Goal: Navigation & Orientation: Find specific page/section

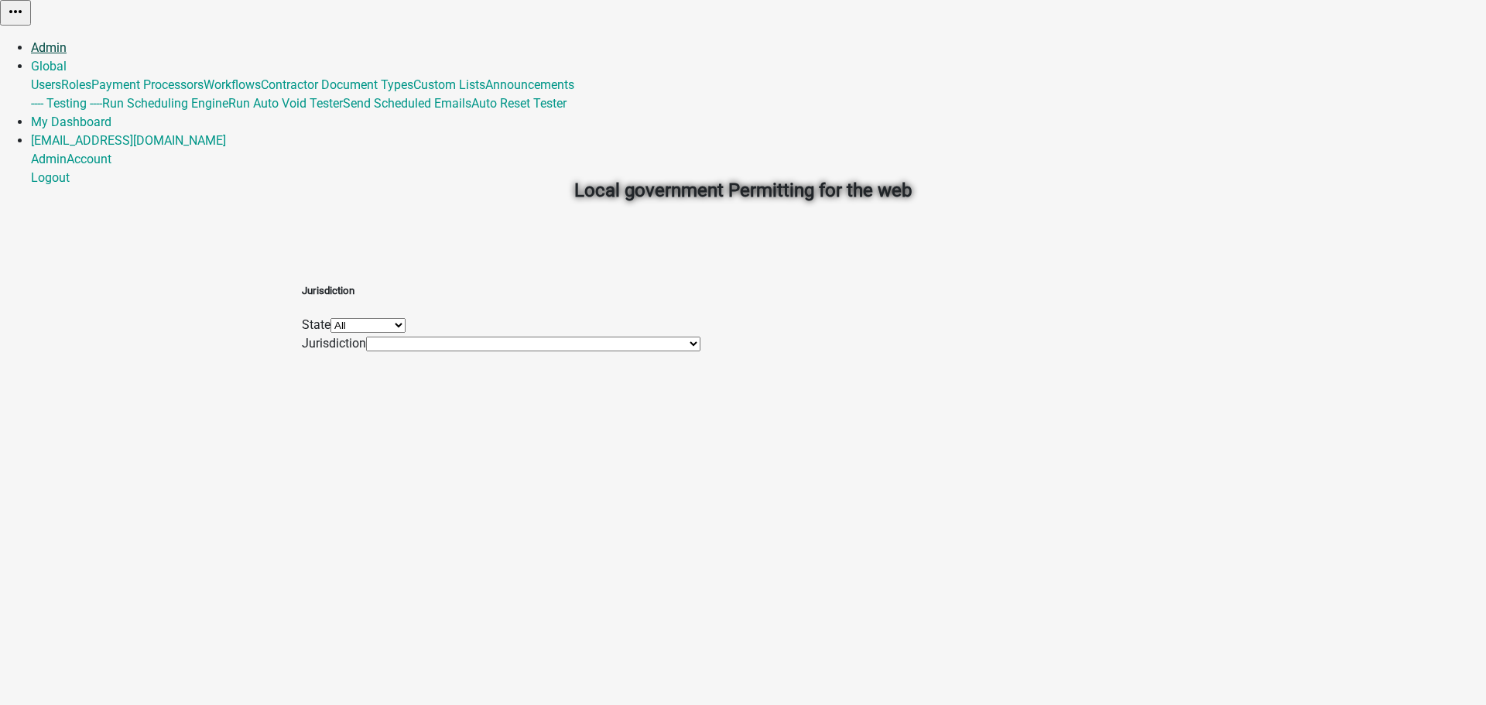
click at [67, 40] on link "Admin" at bounding box center [49, 47] width 36 height 15
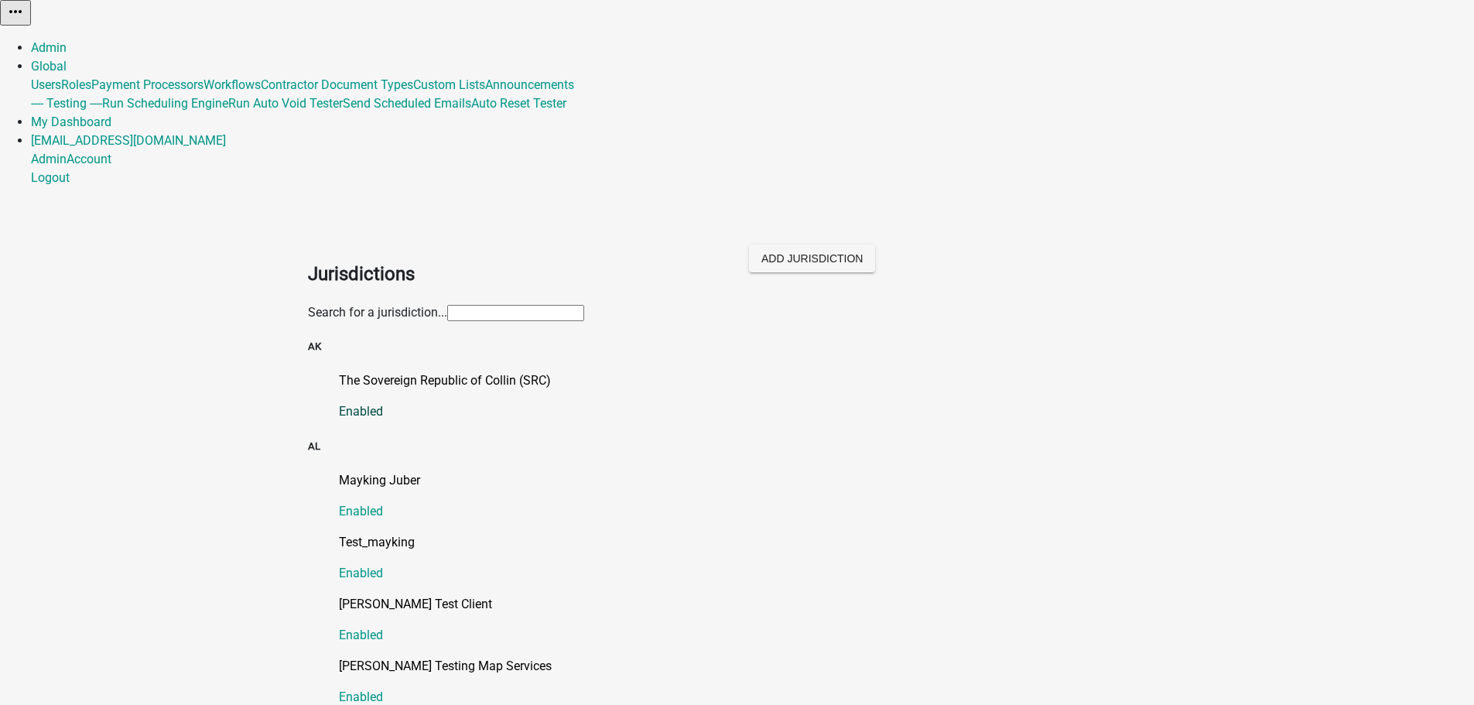
click at [428, 371] on p "The Sovereign Republic of Collin (SRC)" at bounding box center [753, 380] width 828 height 19
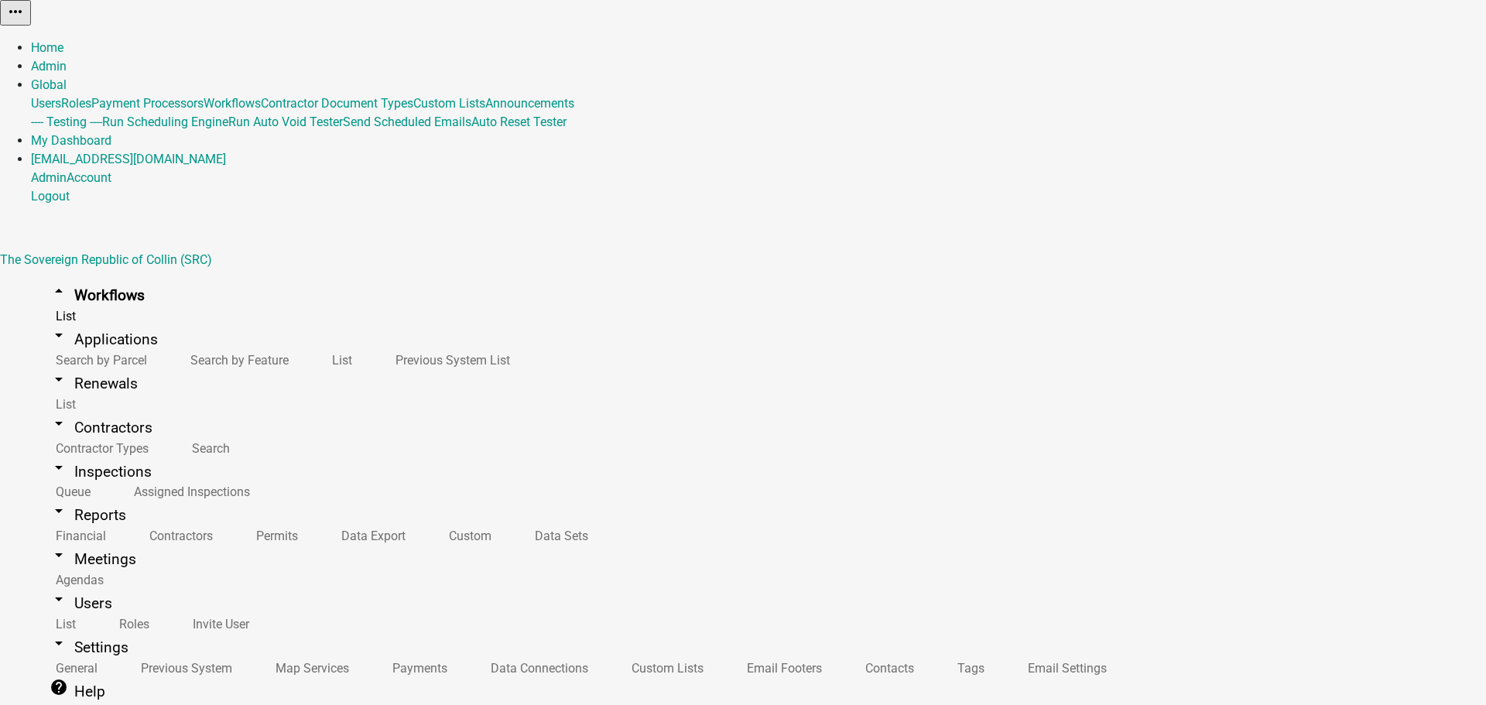
click at [67, 77] on link "Global" at bounding box center [49, 84] width 36 height 15
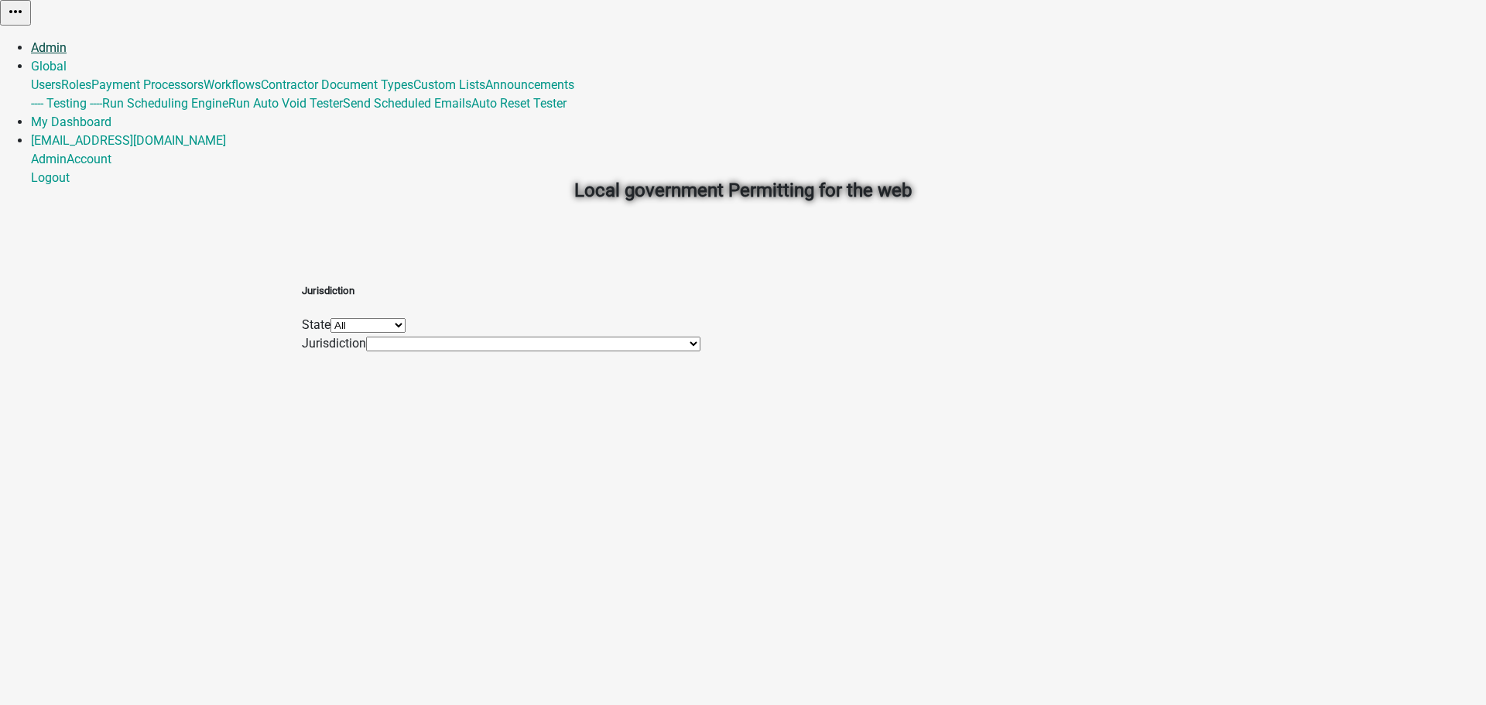
click at [67, 40] on link "Admin" at bounding box center [49, 47] width 36 height 15
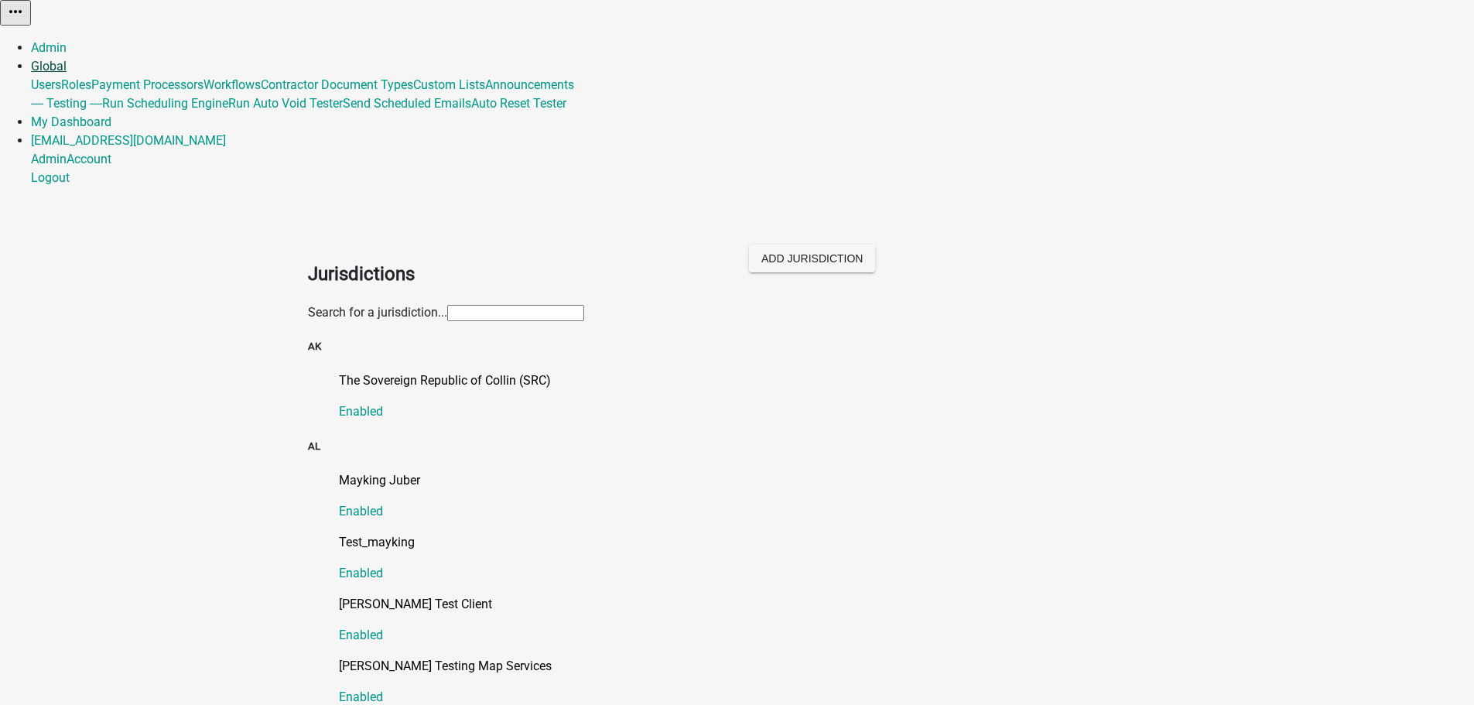
click at [67, 59] on link "Global" at bounding box center [49, 66] width 36 height 15
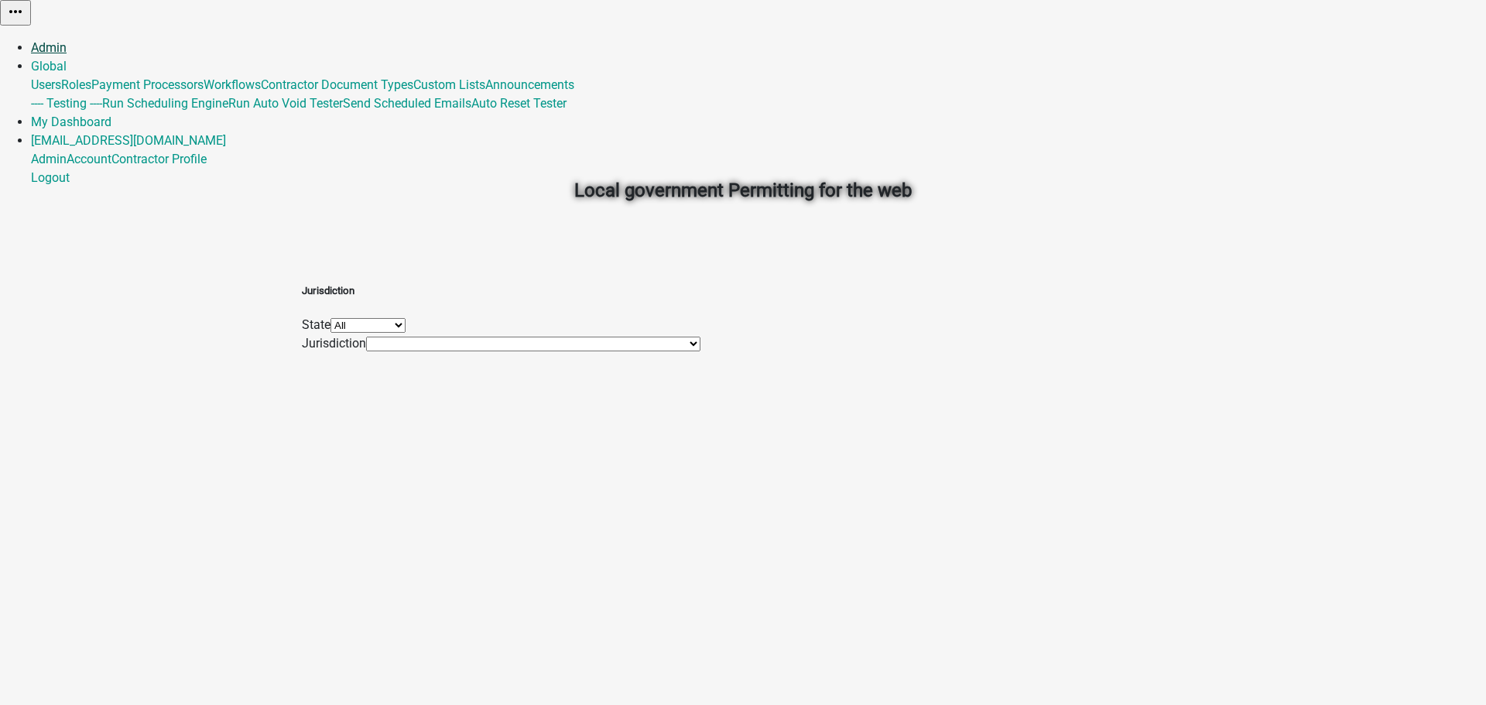
click at [67, 40] on link "Admin" at bounding box center [49, 47] width 36 height 15
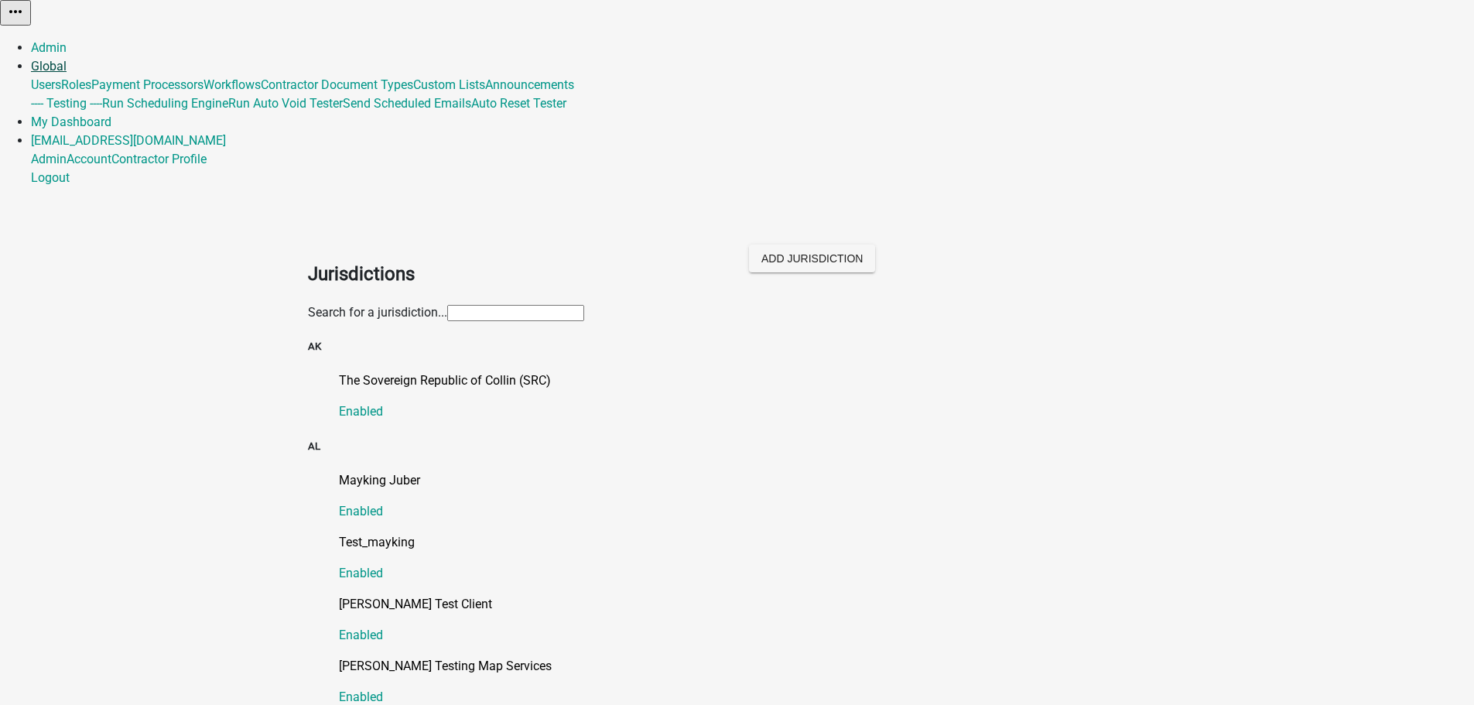
click at [67, 59] on link "Global" at bounding box center [49, 66] width 36 height 15
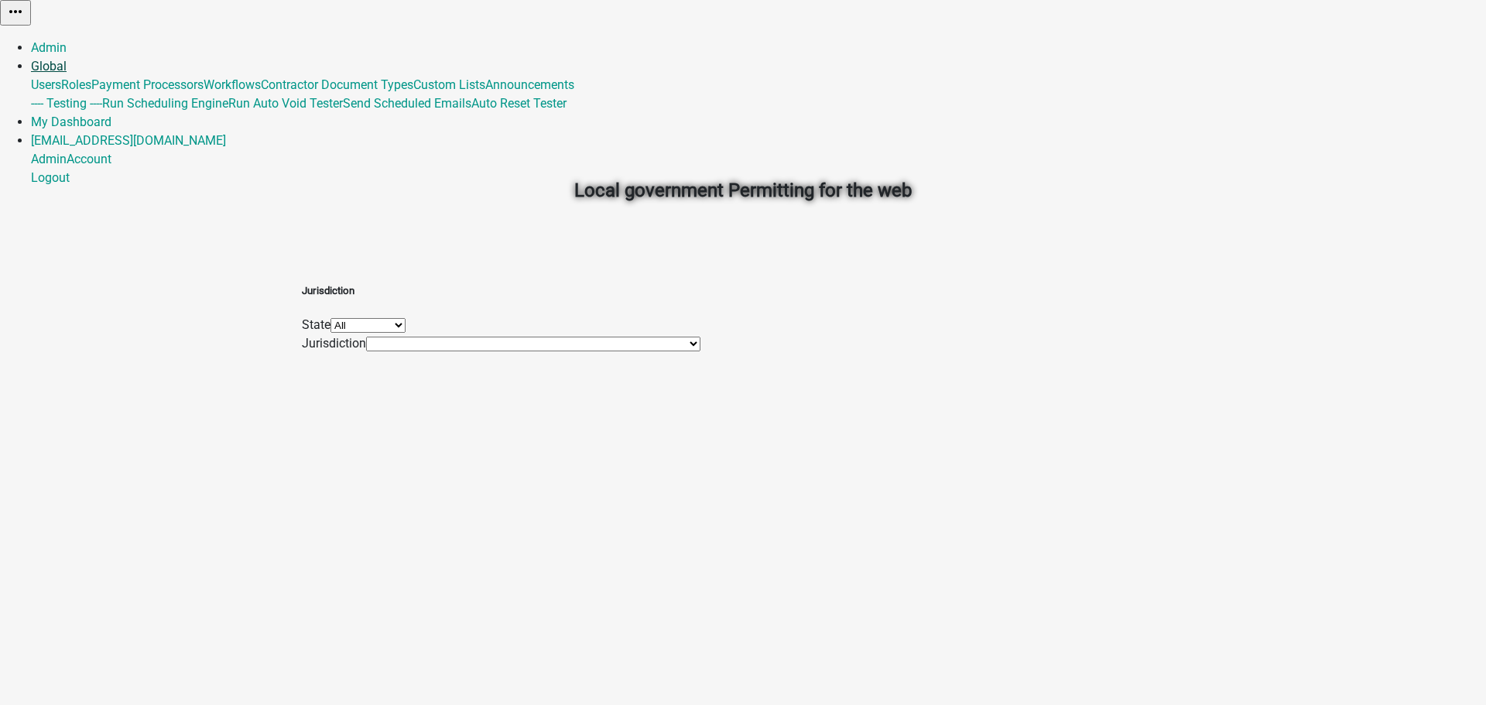
click at [67, 59] on link "Global" at bounding box center [49, 66] width 36 height 15
drag, startPoint x: 960, startPoint y: 15, endPoint x: 1020, endPoint y: 1, distance: 61.4
click at [960, 39] on div "Admin Global Users Roles Payment Processors Workflows Contractor Document Types…" at bounding box center [743, 113] width 1486 height 149
click at [67, 59] on link "Global" at bounding box center [49, 66] width 36 height 15
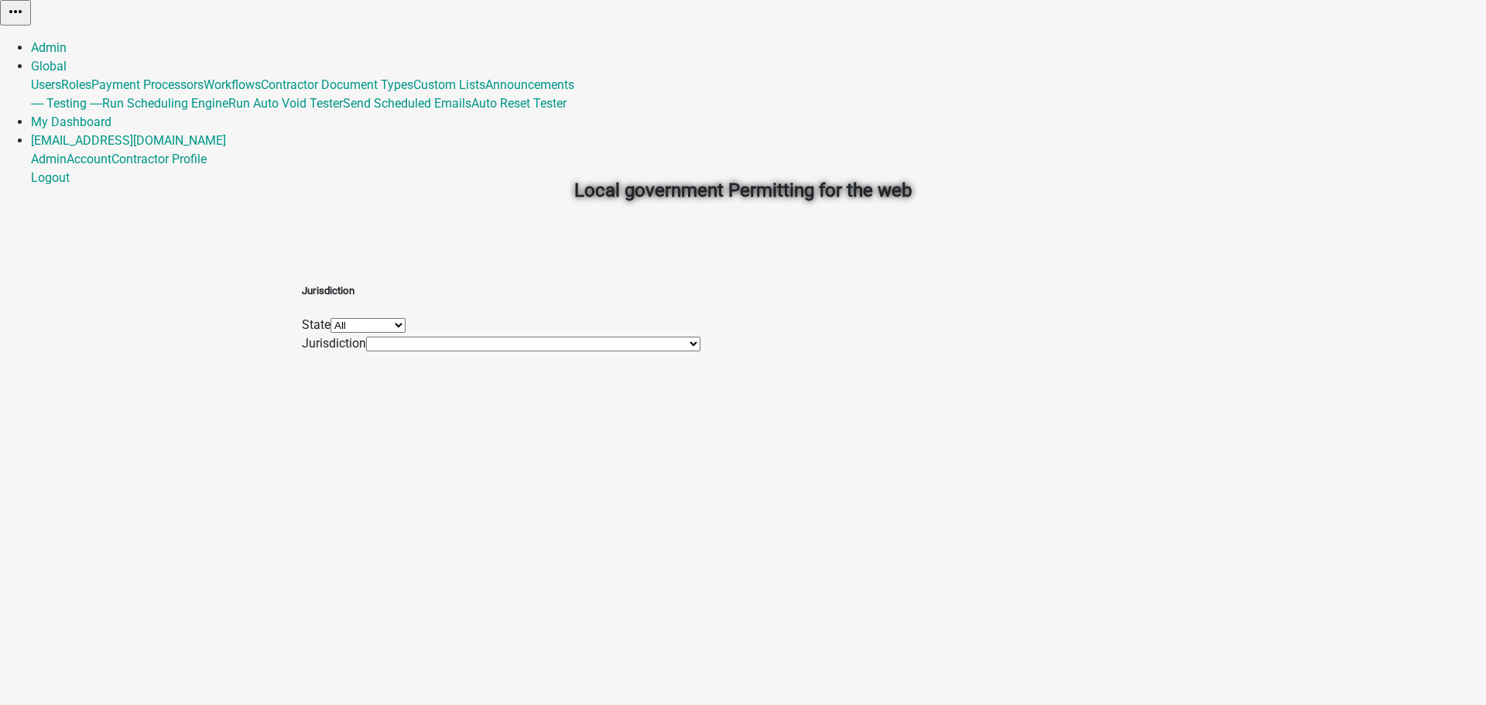
click at [836, 104] on div "Local government Permitting for the web" at bounding box center [743, 155] width 882 height 221
click at [67, 59] on link "Global" at bounding box center [49, 66] width 36 height 15
click at [87, 59] on link "Global 488" at bounding box center [59, 66] width 56 height 15
click at [582, 39] on div "Admin Global 488 Users Roles Payment Processors Workflows Contractor Document T…" at bounding box center [743, 113] width 1486 height 149
